Goal: Complete application form: Complete application form

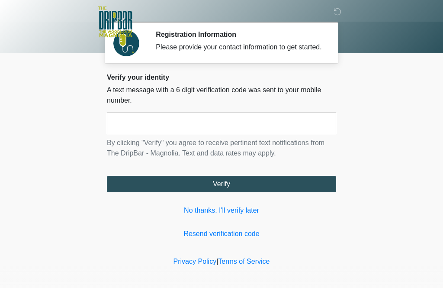
scroll to position [1, 0]
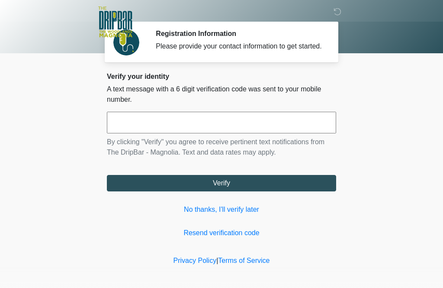
click at [154, 125] on input "text" at bounding box center [221, 123] width 229 height 22
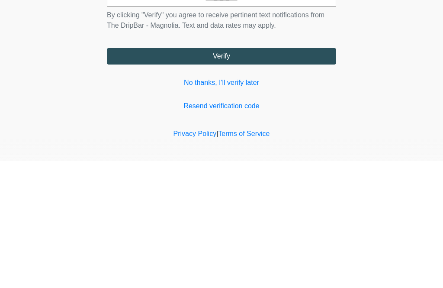
type input "******"
click at [221, 175] on button "Verify" at bounding box center [221, 183] width 229 height 16
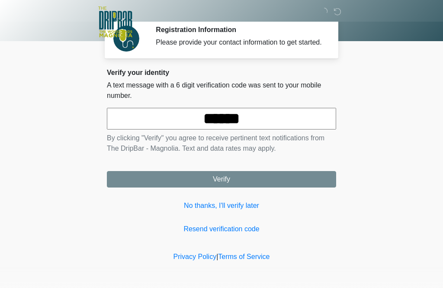
scroll to position [0, 0]
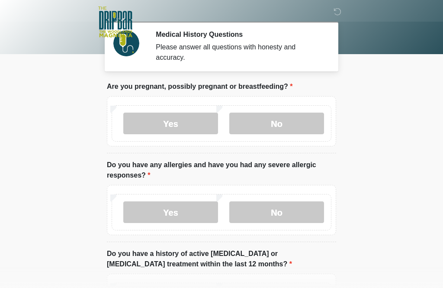
click at [273, 117] on label "No" at bounding box center [276, 124] width 95 height 22
click at [268, 209] on label "No" at bounding box center [276, 212] width 95 height 22
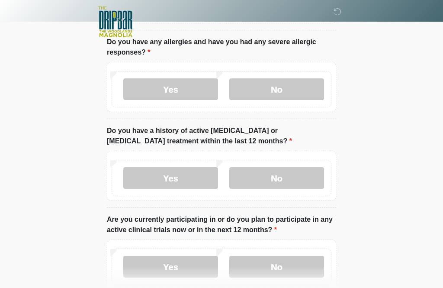
scroll to position [131, 0]
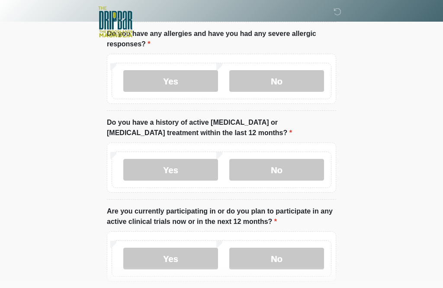
click at [272, 164] on label "No" at bounding box center [276, 170] width 95 height 22
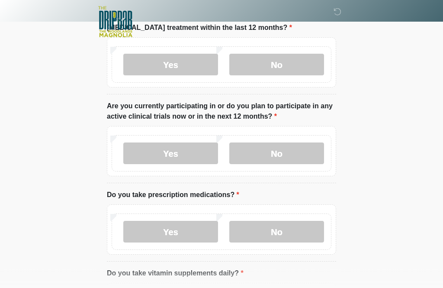
scroll to position [239, 0]
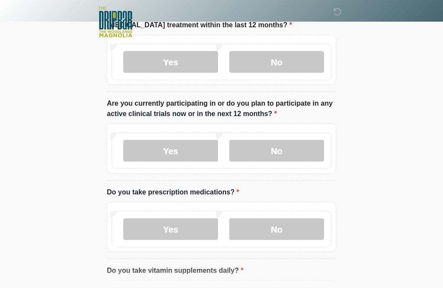
click at [272, 150] on label "No" at bounding box center [276, 151] width 95 height 22
click at [175, 224] on label "Yes" at bounding box center [170, 229] width 95 height 22
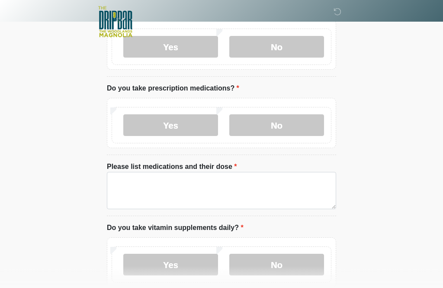
scroll to position [347, 0]
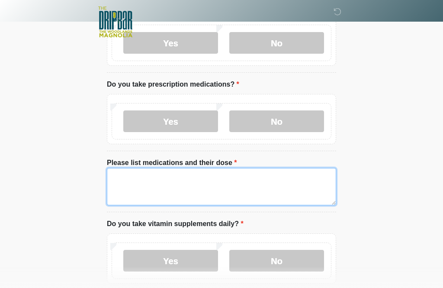
click at [135, 179] on textarea "Please list medications and their dose" at bounding box center [221, 186] width 229 height 37
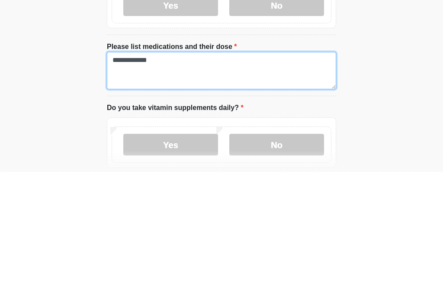
click at [121, 168] on textarea "**********" at bounding box center [221, 186] width 229 height 37
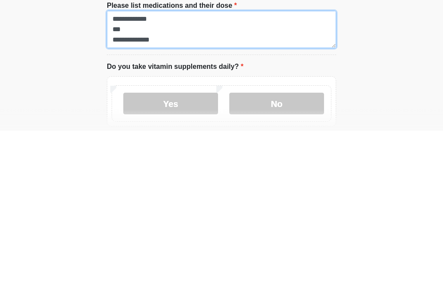
type textarea "**********"
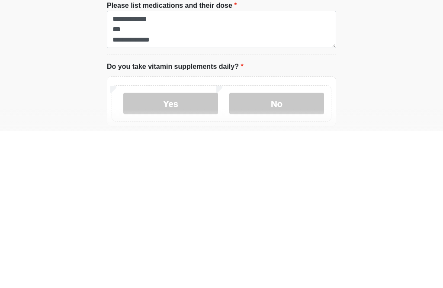
click at [174, 250] on label "Yes" at bounding box center [170, 261] width 95 height 22
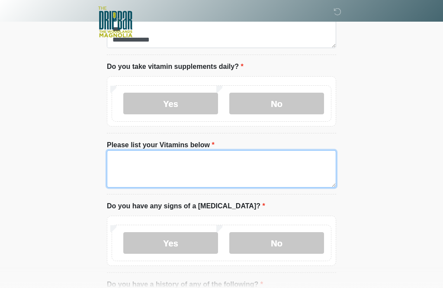
click at [144, 169] on textarea "Please list your Vitamins below" at bounding box center [221, 168] width 229 height 37
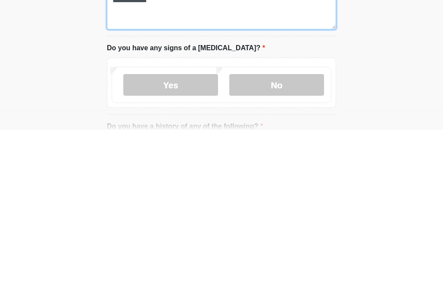
type textarea "**********"
click at [275, 232] on label "No" at bounding box center [276, 243] width 95 height 22
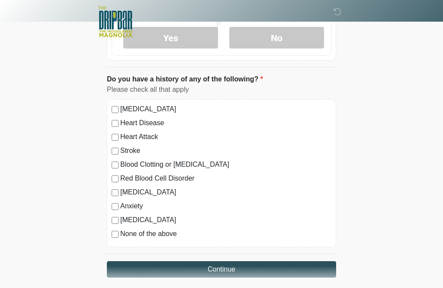
scroll to position [709, 0]
click at [221, 267] on button "Continue" at bounding box center [221, 269] width 229 height 16
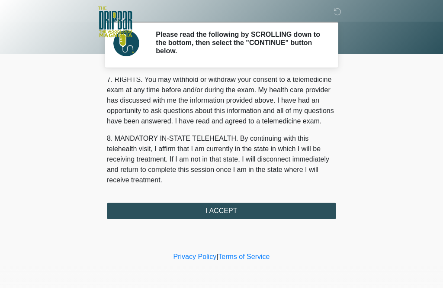
scroll to position [387, 0]
click at [221, 207] on button "I ACCEPT" at bounding box center [221, 211] width 229 height 16
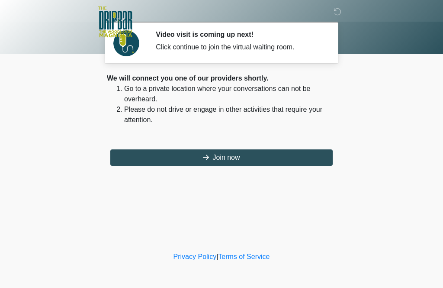
click at [222, 156] on button "Join now" at bounding box center [221, 157] width 222 height 16
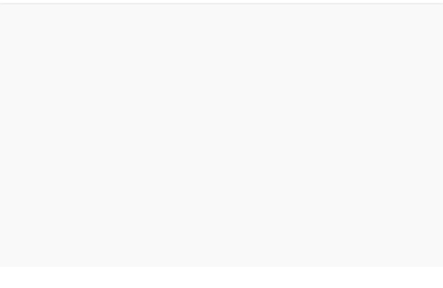
scroll to position [3, 0]
